Goal: Task Accomplishment & Management: Use online tool/utility

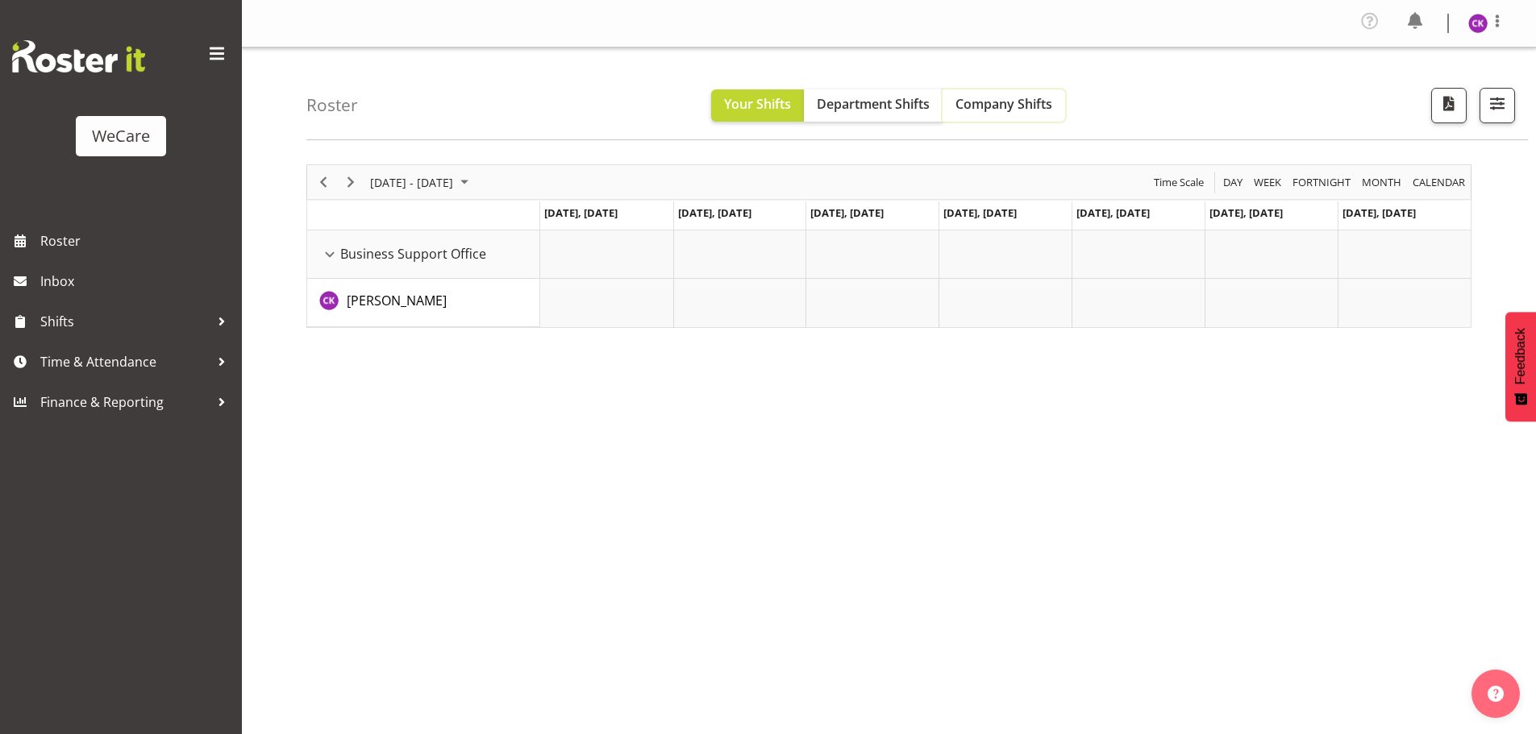
click at [1002, 90] on button "Company Shifts" at bounding box center [1003, 105] width 123 height 32
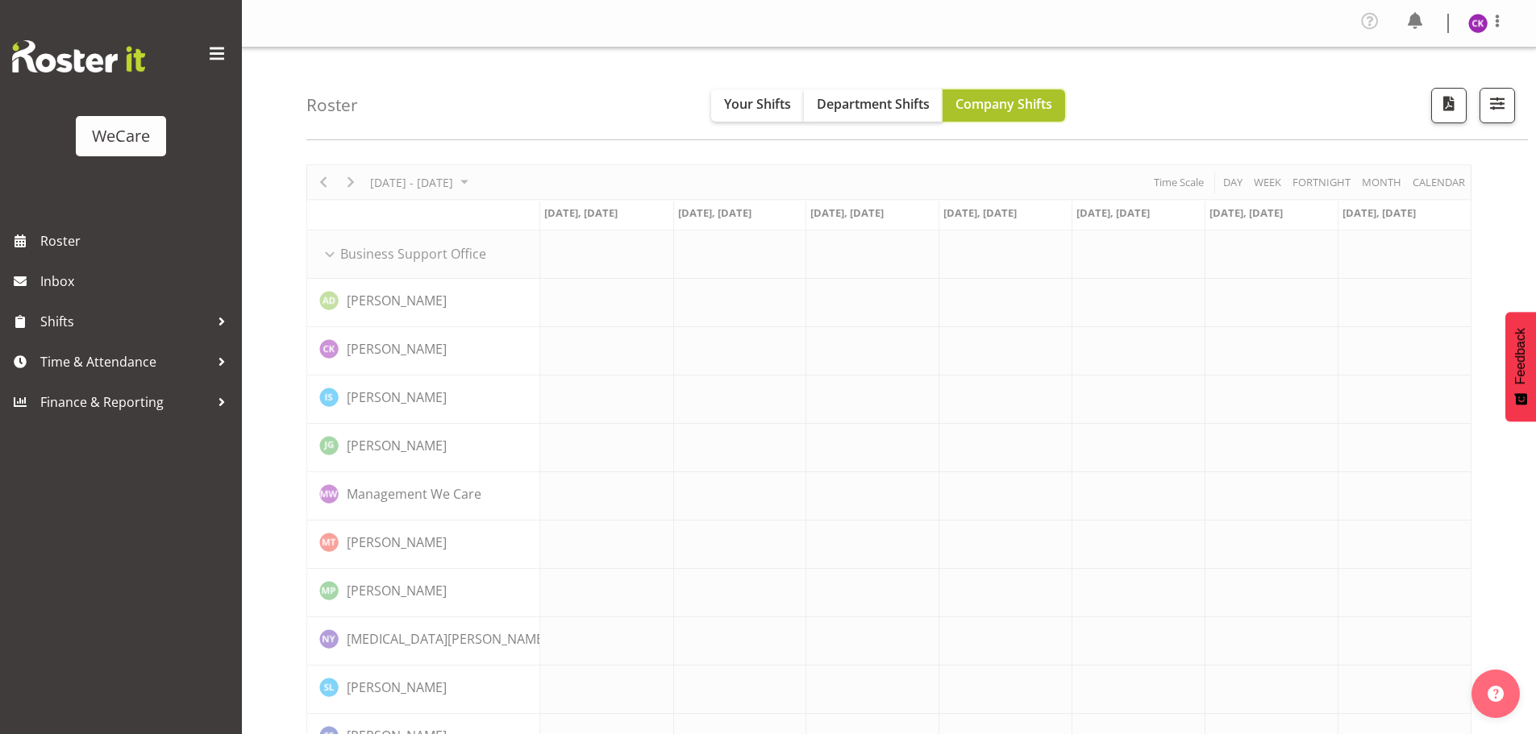
click at [996, 101] on span "Company Shifts" at bounding box center [1003, 104] width 97 height 18
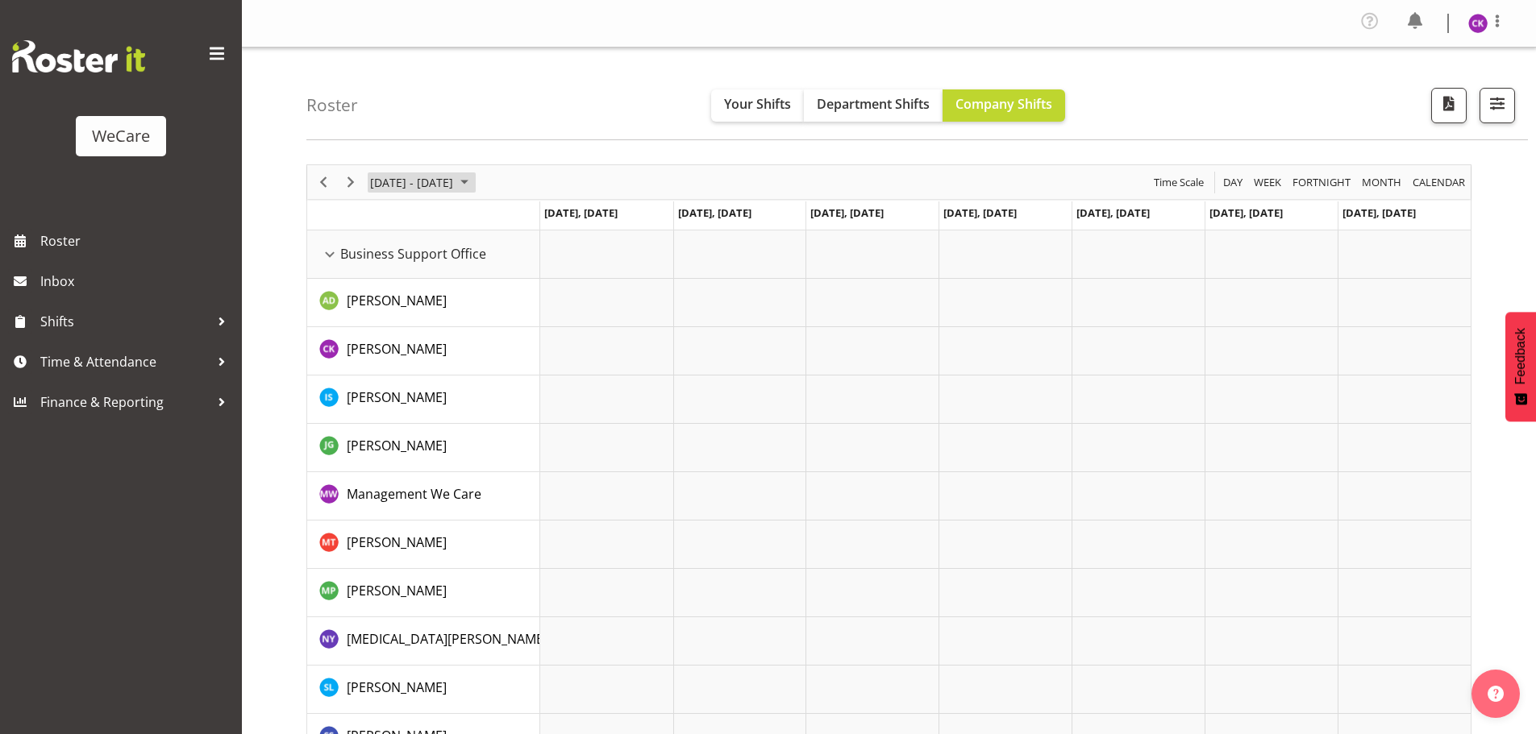
drag, startPoint x: 430, startPoint y: 185, endPoint x: 535, endPoint y: 190, distance: 105.0
click at [430, 185] on span "[DATE] - [DATE]" at bounding box center [411, 183] width 86 height 20
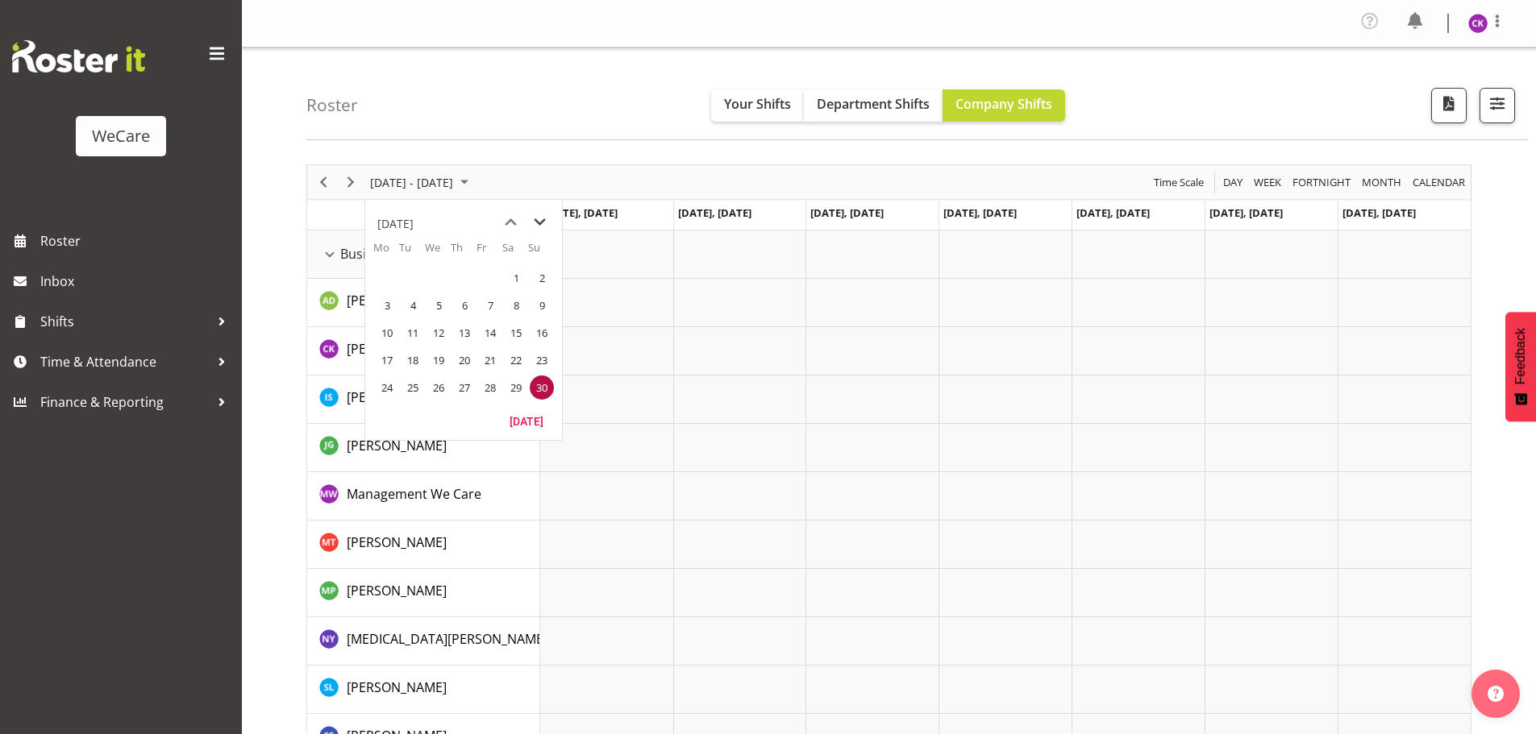
click at [537, 214] on span "next month" at bounding box center [540, 222] width 28 height 29
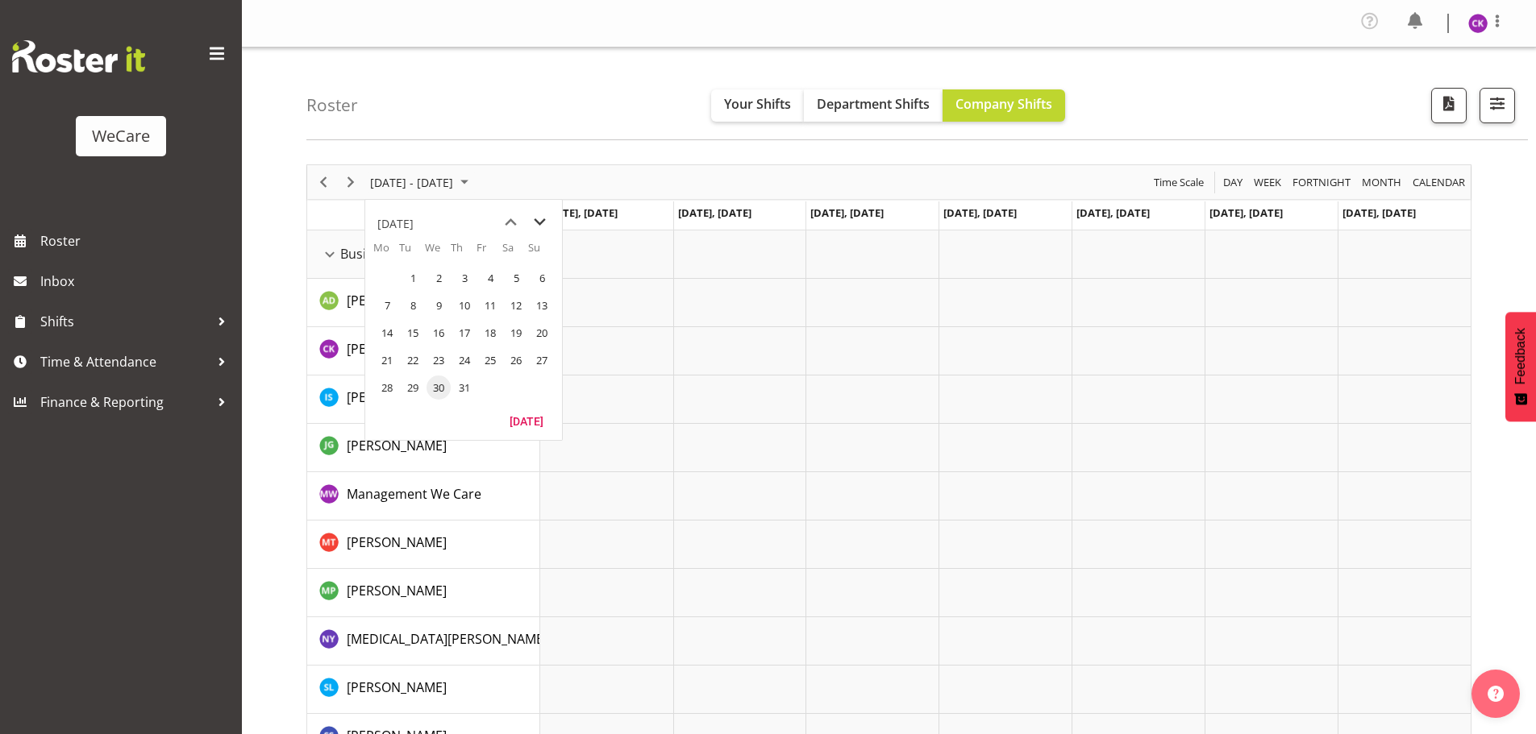
click at [537, 214] on span "next month" at bounding box center [540, 222] width 28 height 29
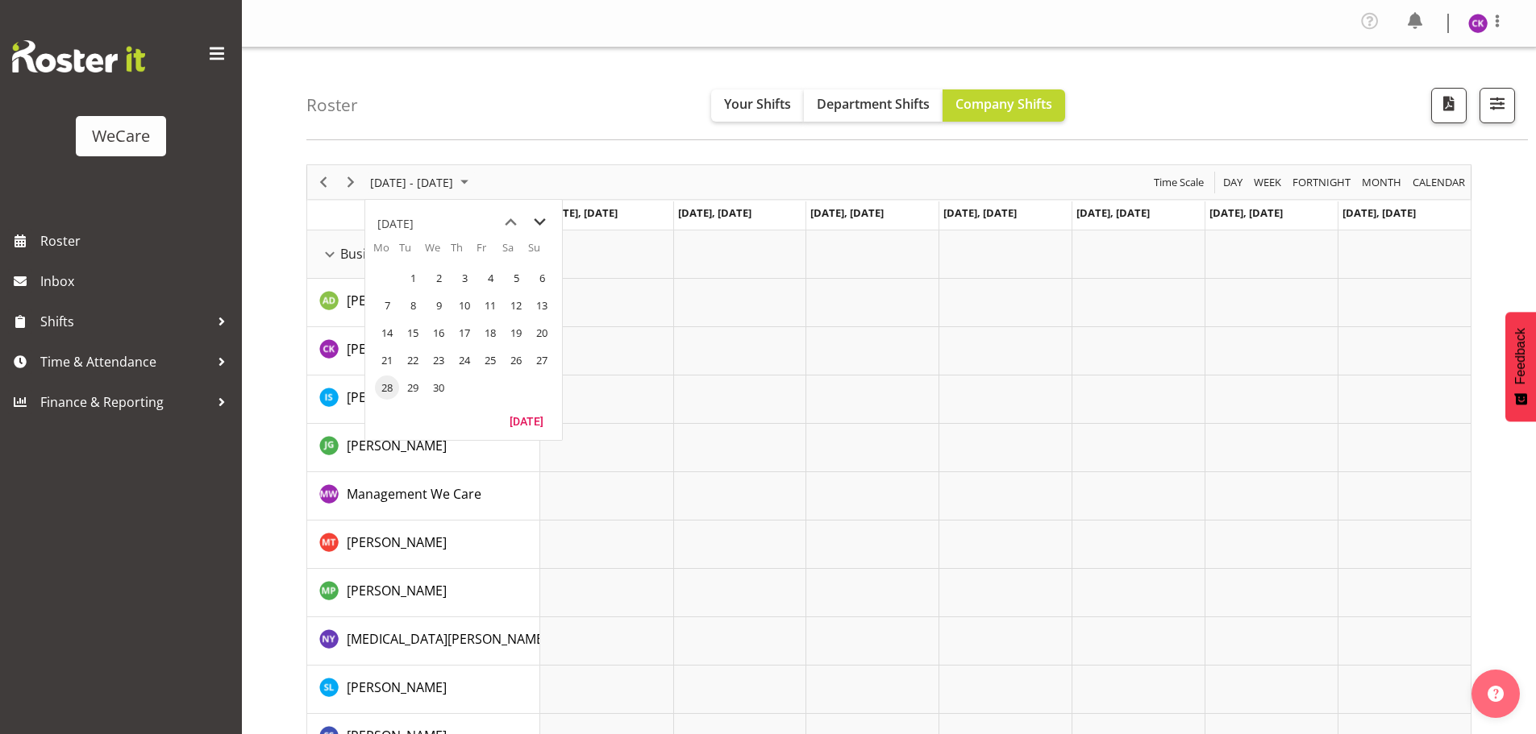
click at [537, 214] on span "next month" at bounding box center [540, 222] width 28 height 29
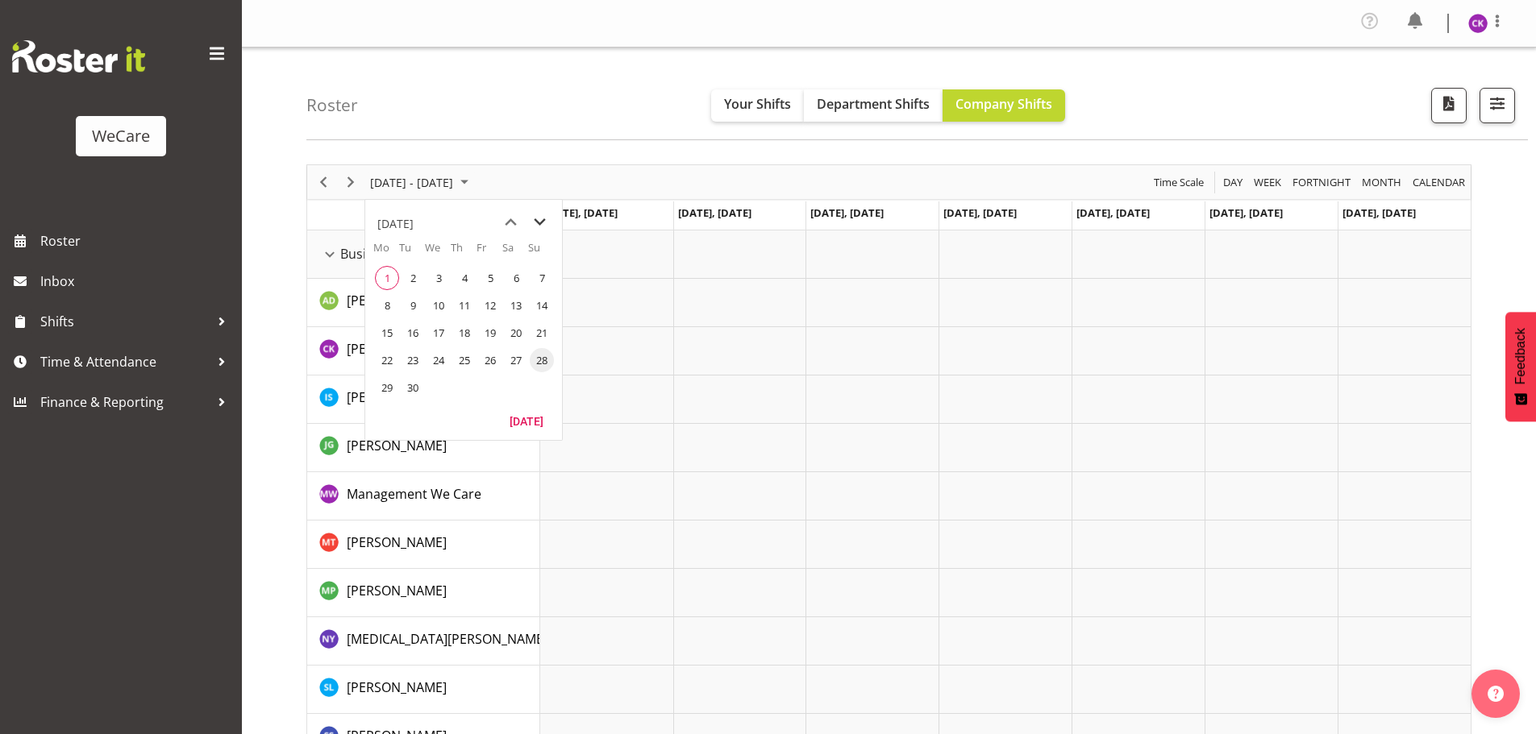
click at [537, 214] on span "next month" at bounding box center [540, 222] width 28 height 29
click at [498, 227] on span "previous month" at bounding box center [511, 222] width 28 height 29
click at [377, 283] on span "1" at bounding box center [387, 278] width 24 height 24
